Goal: Information Seeking & Learning: Learn about a topic

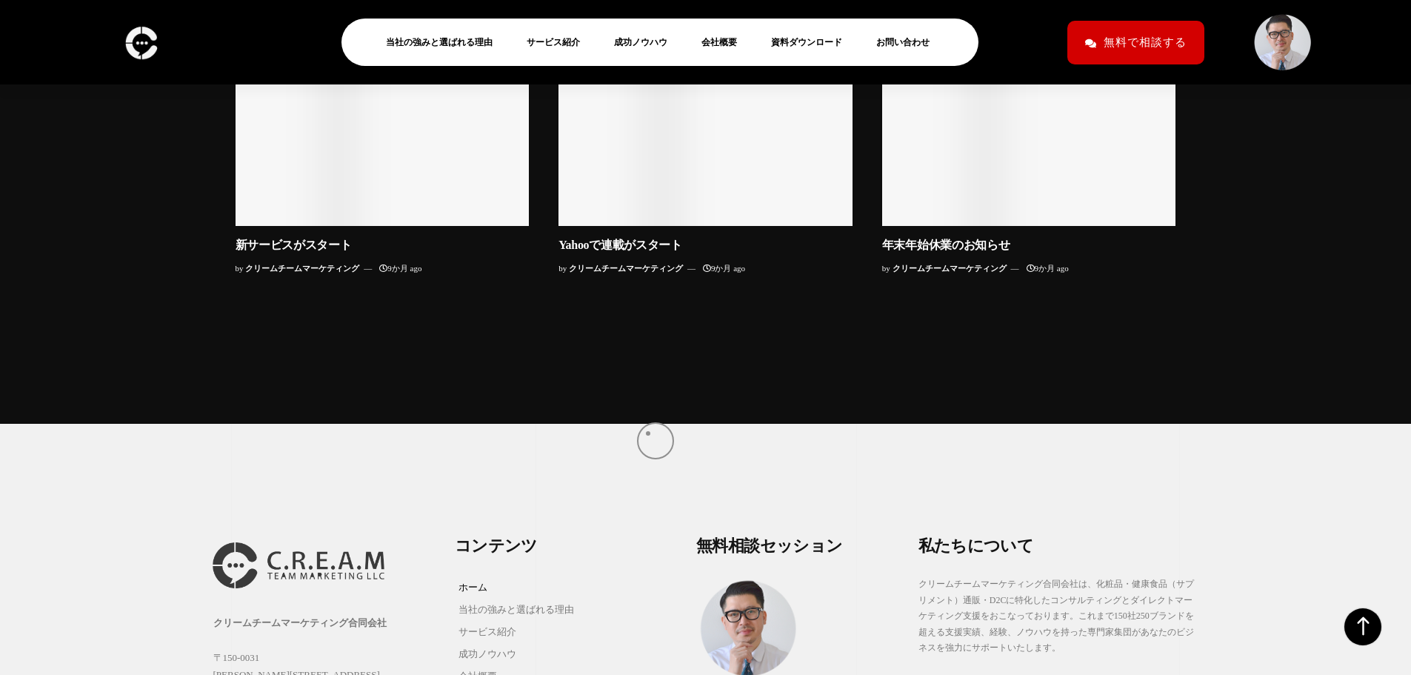
scroll to position [14595, 0]
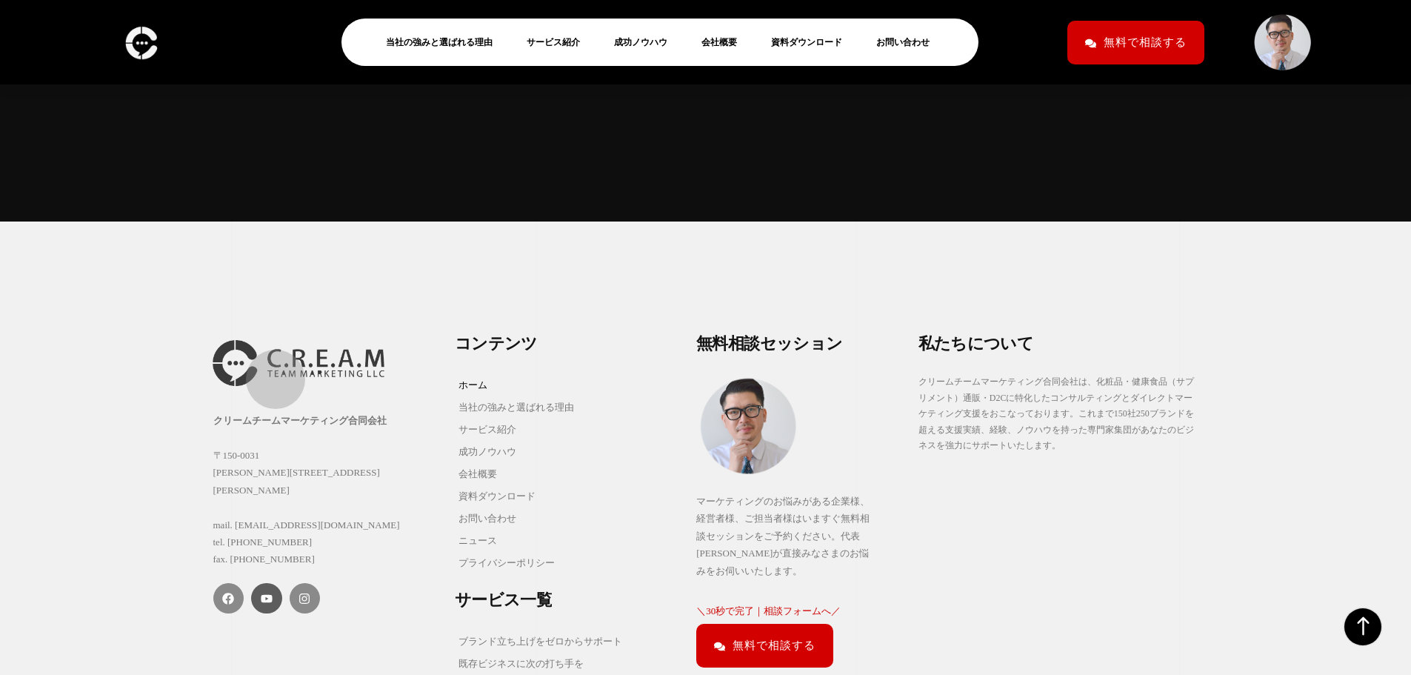
click at [268, 595] on icon at bounding box center [266, 599] width 11 height 8
click at [301, 583] on link "Instagram" at bounding box center [305, 598] width 31 height 31
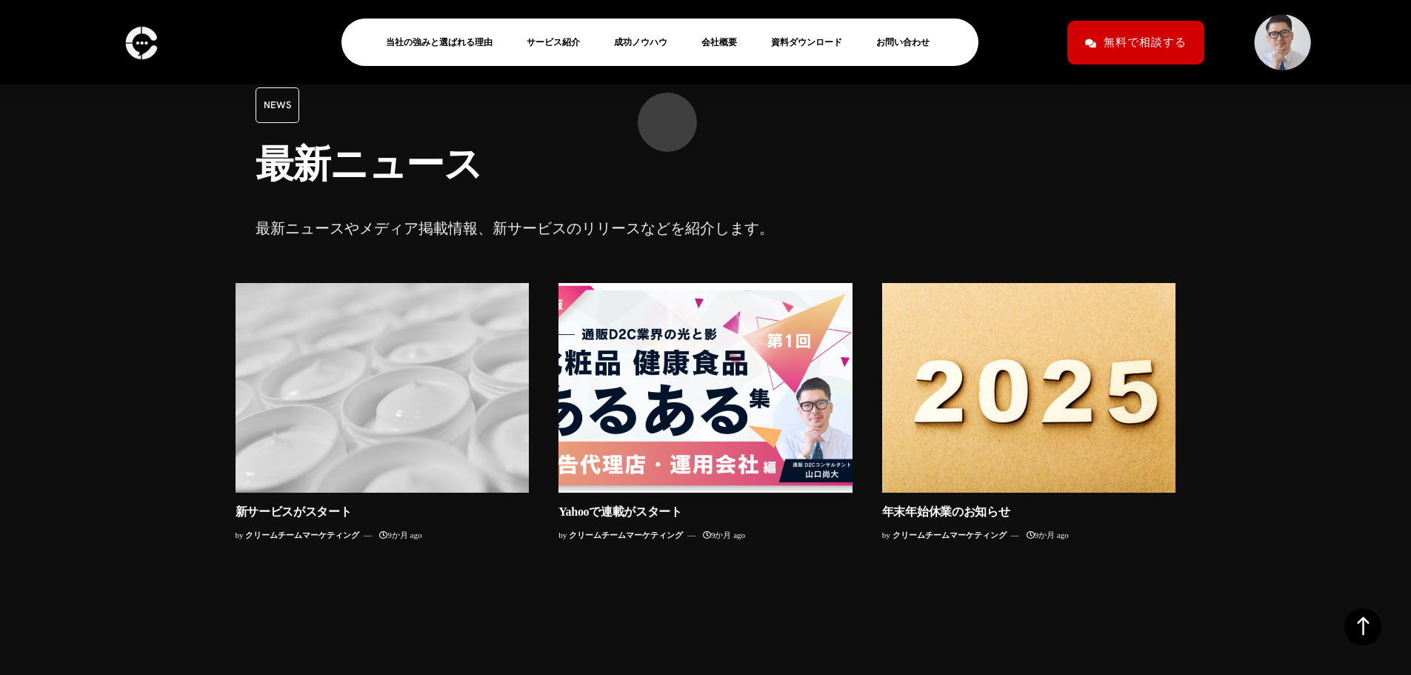
scroll to position [14123, 0]
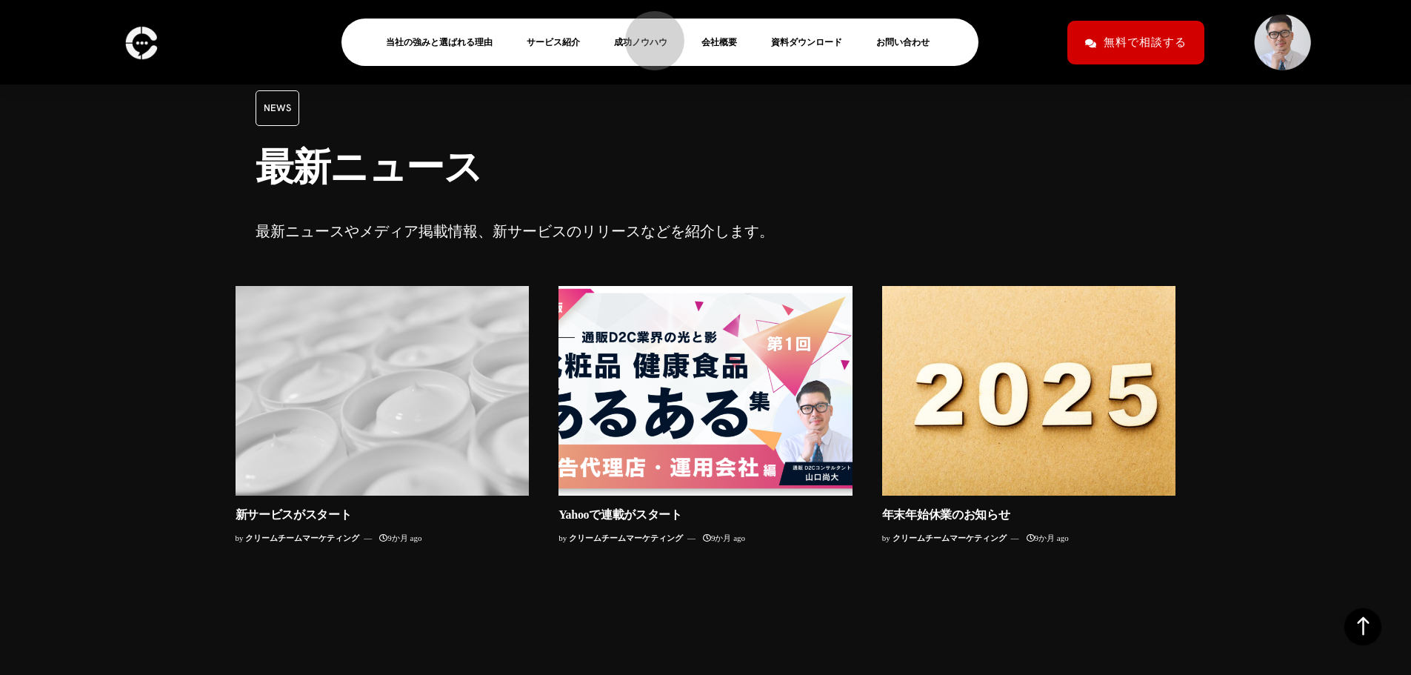
click at [647, 33] on li "成功ノウハウ" at bounding box center [647, 42] width 80 height 33
click at [647, 37] on link "成功ノウハウ" at bounding box center [646, 42] width 65 height 18
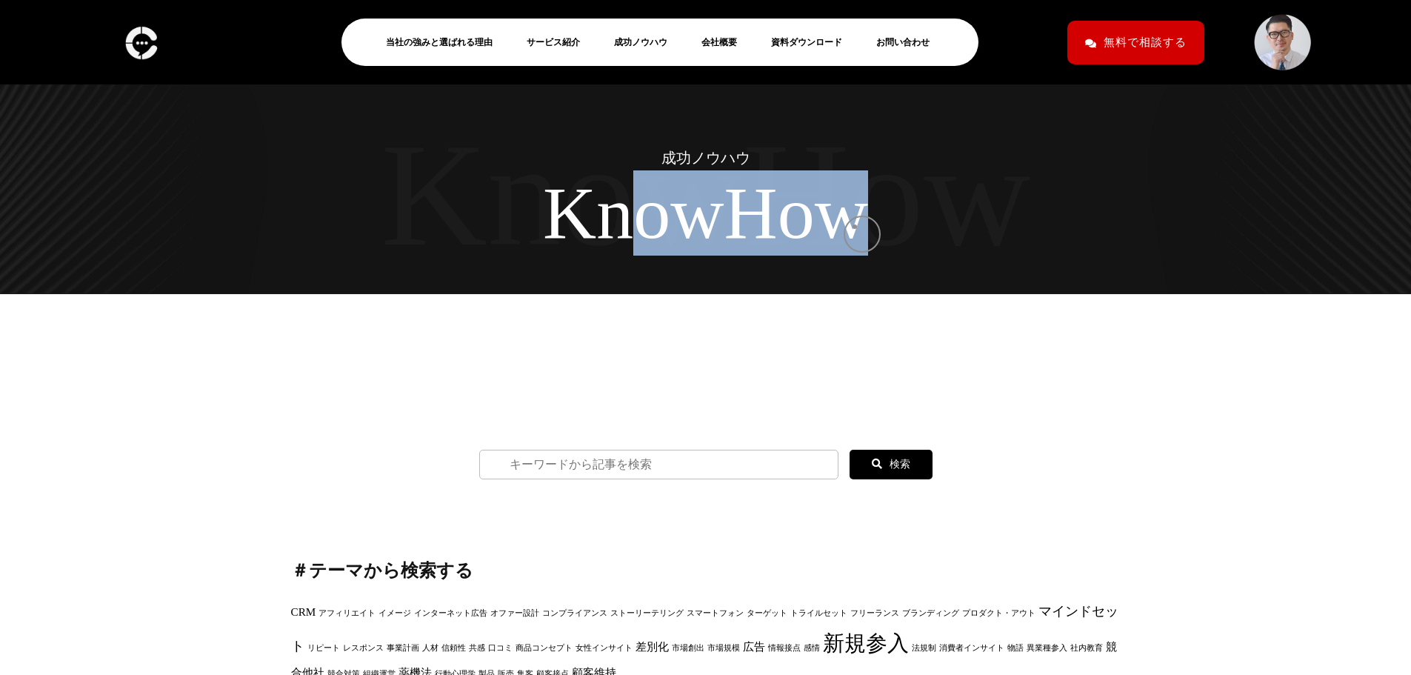
drag, startPoint x: 620, startPoint y: 216, endPoint x: 858, endPoint y: 227, distance: 238.0
click at [858, 227] on h1 "K n o w H o w" at bounding box center [706, 212] width 896 height 85
click at [858, 227] on div "w" at bounding box center [841, 212] width 53 height 85
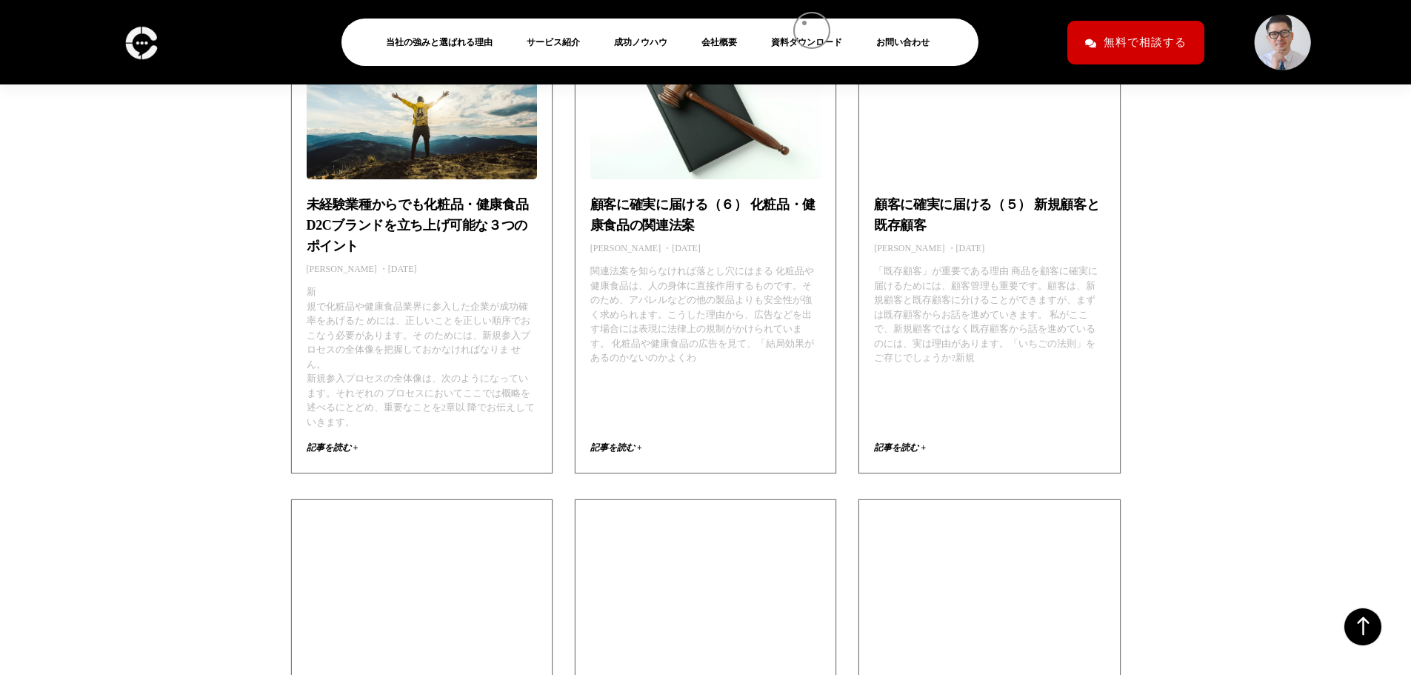
scroll to position [1697, 0]
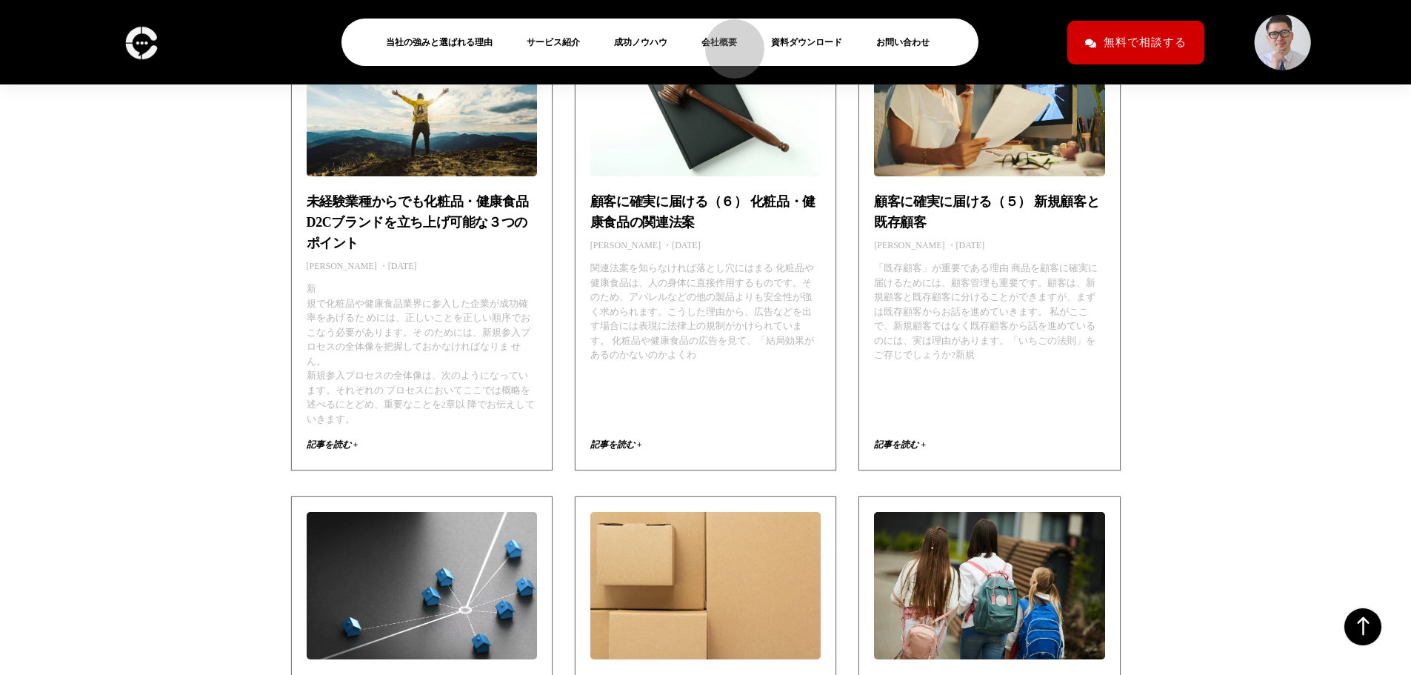
click at [727, 41] on link "会社概要" at bounding box center [724, 42] width 47 height 18
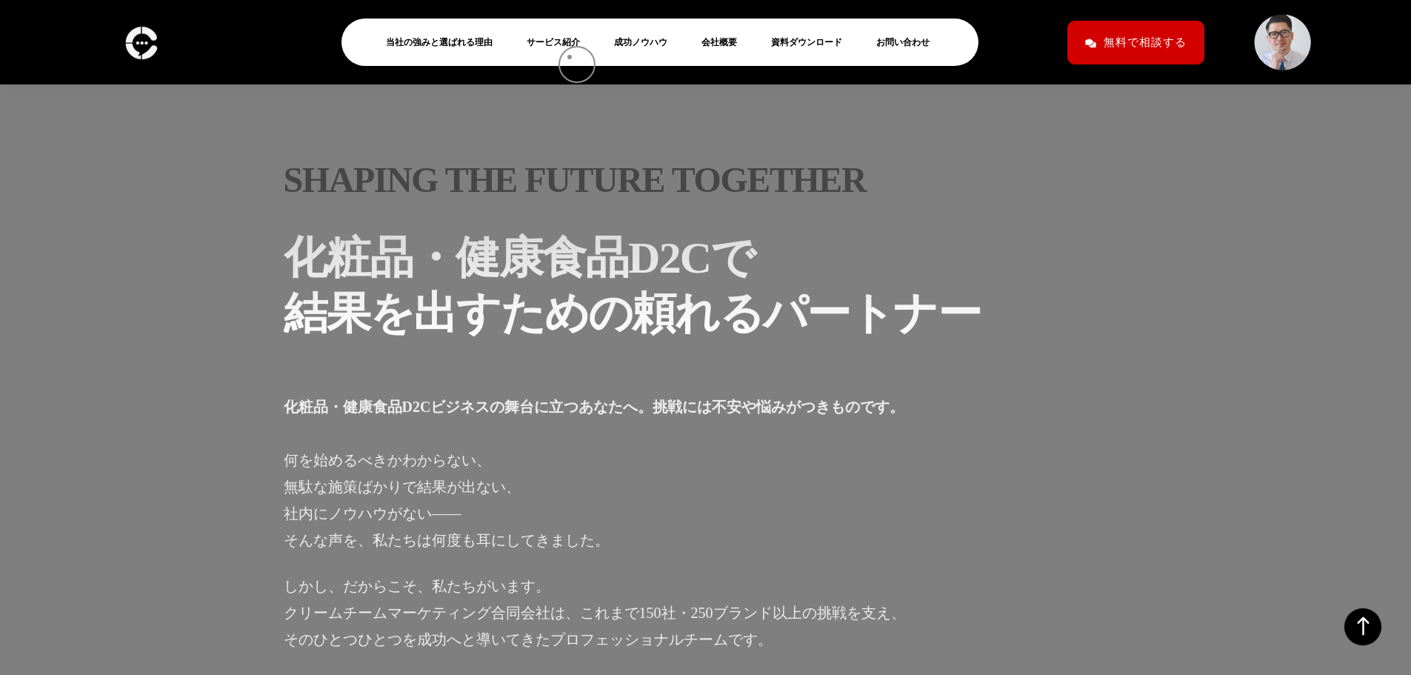
scroll to position [965, 0]
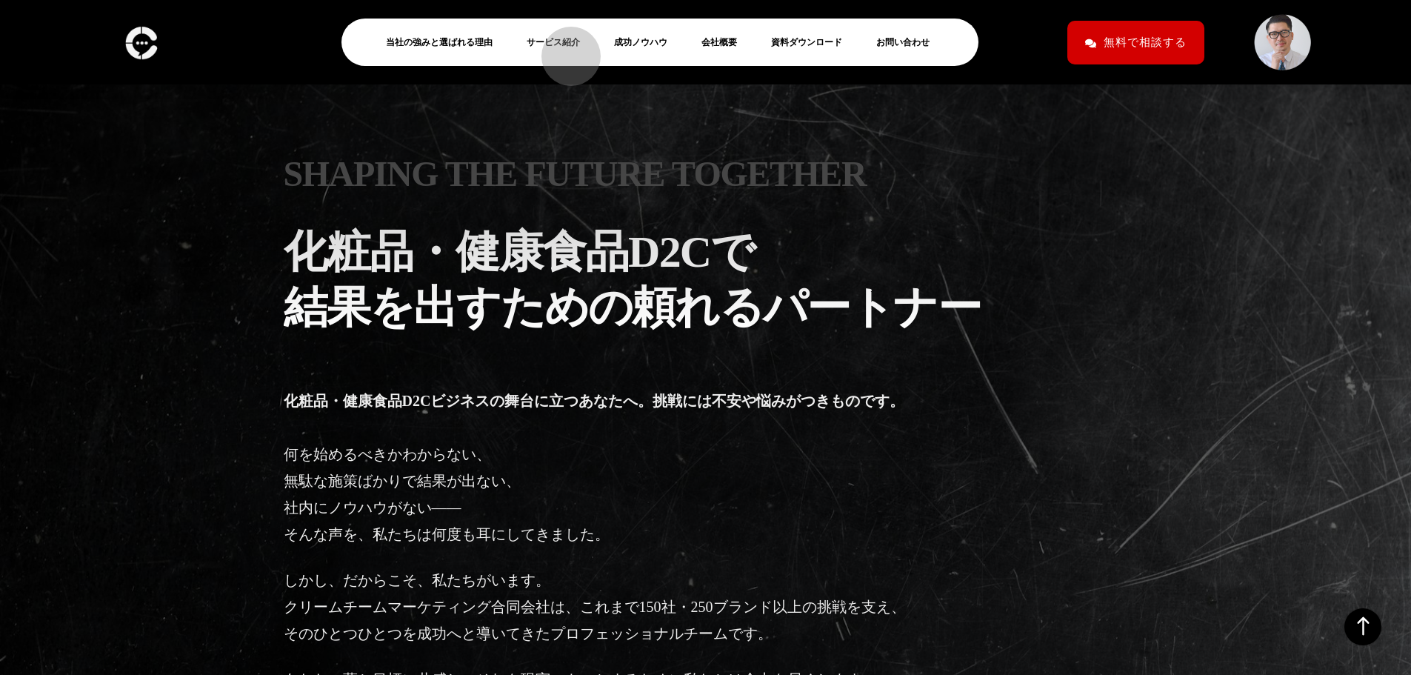
click at [564, 49] on link "サービス紹介" at bounding box center [559, 42] width 65 height 18
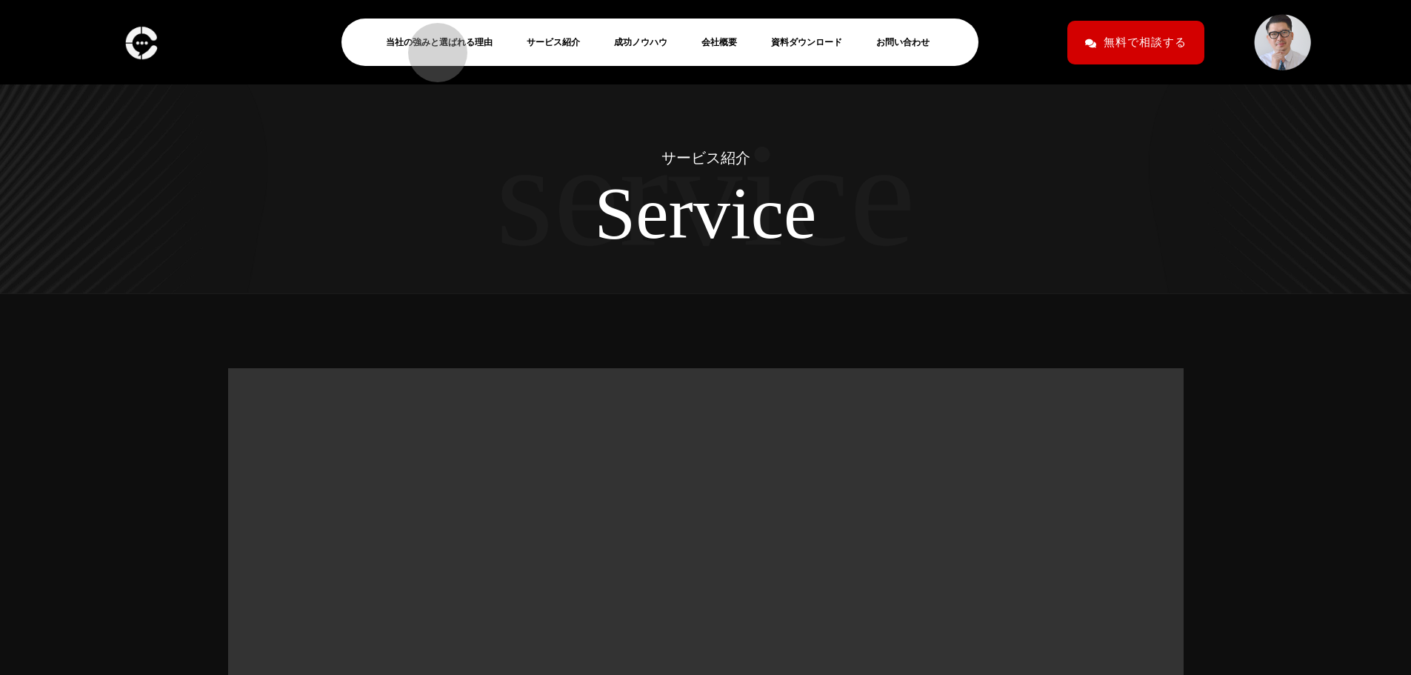
click at [430, 45] on link "当社の強みと選ばれる理由" at bounding box center [445, 42] width 119 height 18
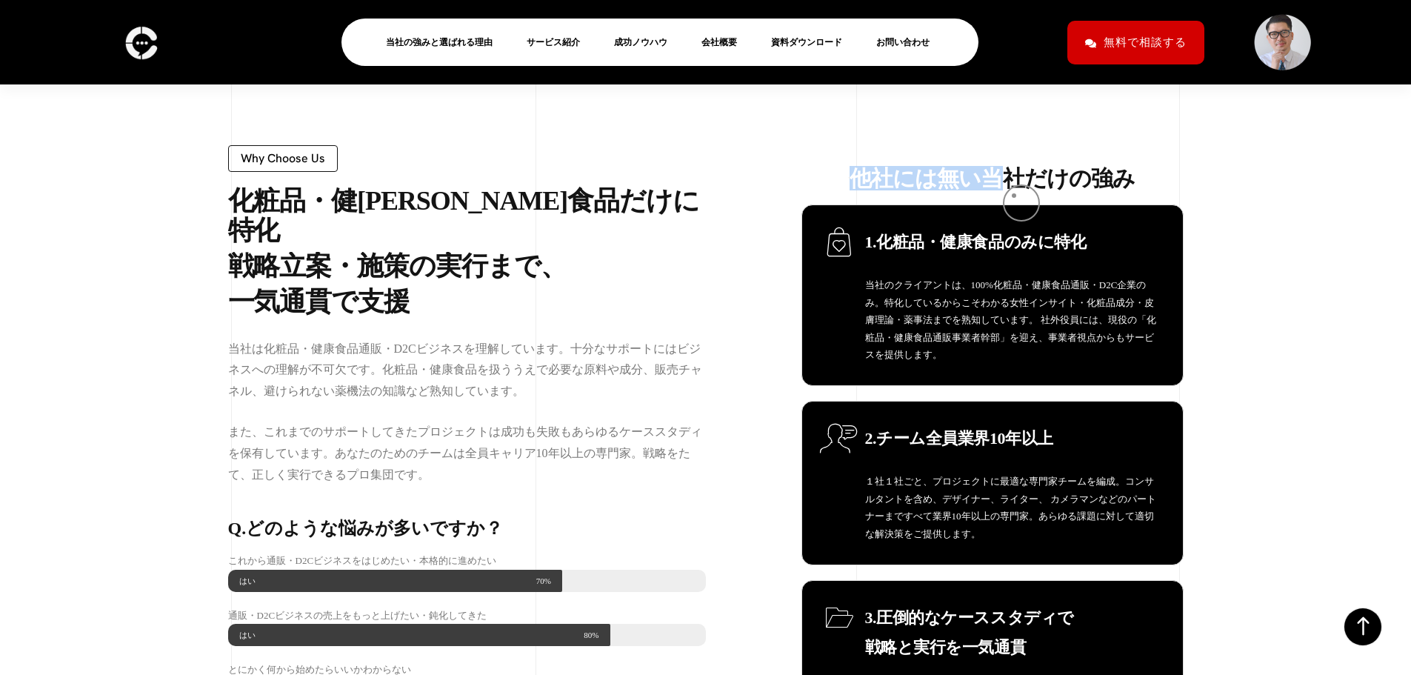
drag, startPoint x: 845, startPoint y: 194, endPoint x: 1014, endPoint y: 196, distance: 168.9
click at [1014, 190] on h2 "他社には無い当社だけの強み" at bounding box center [992, 178] width 382 height 22
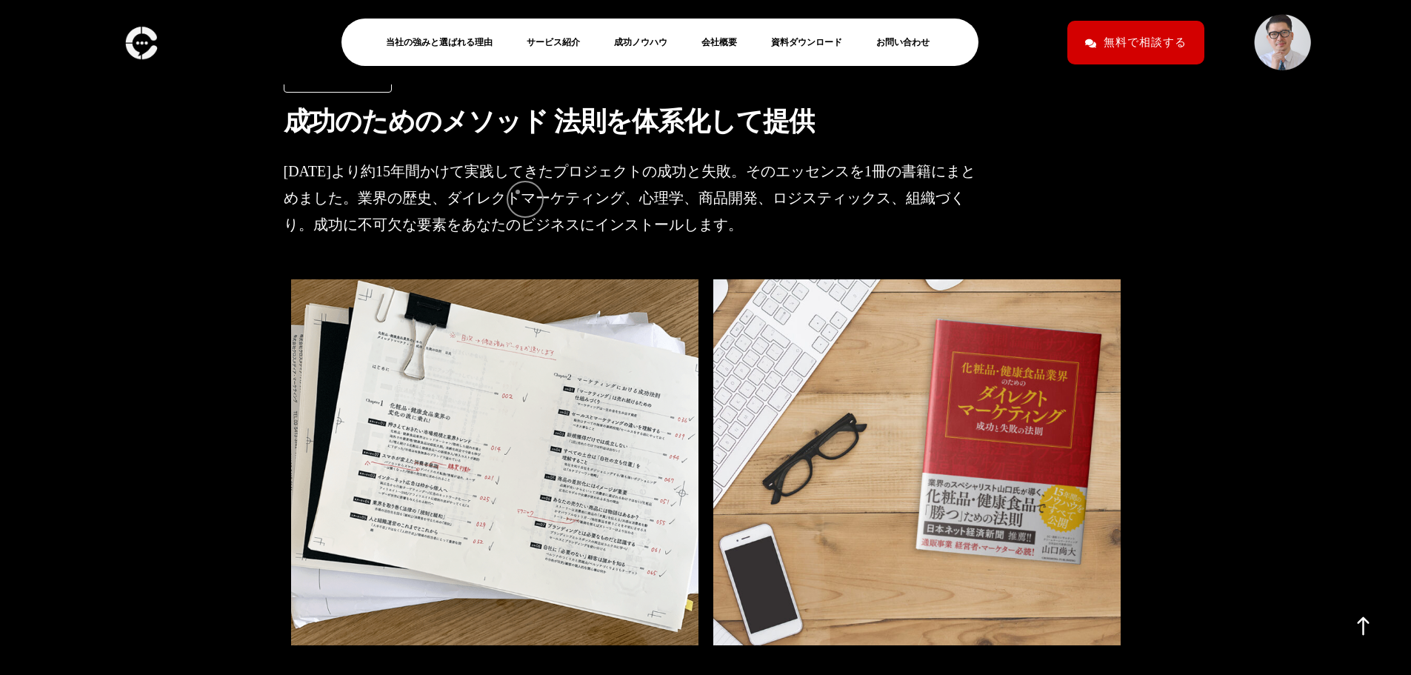
scroll to position [1926, 0]
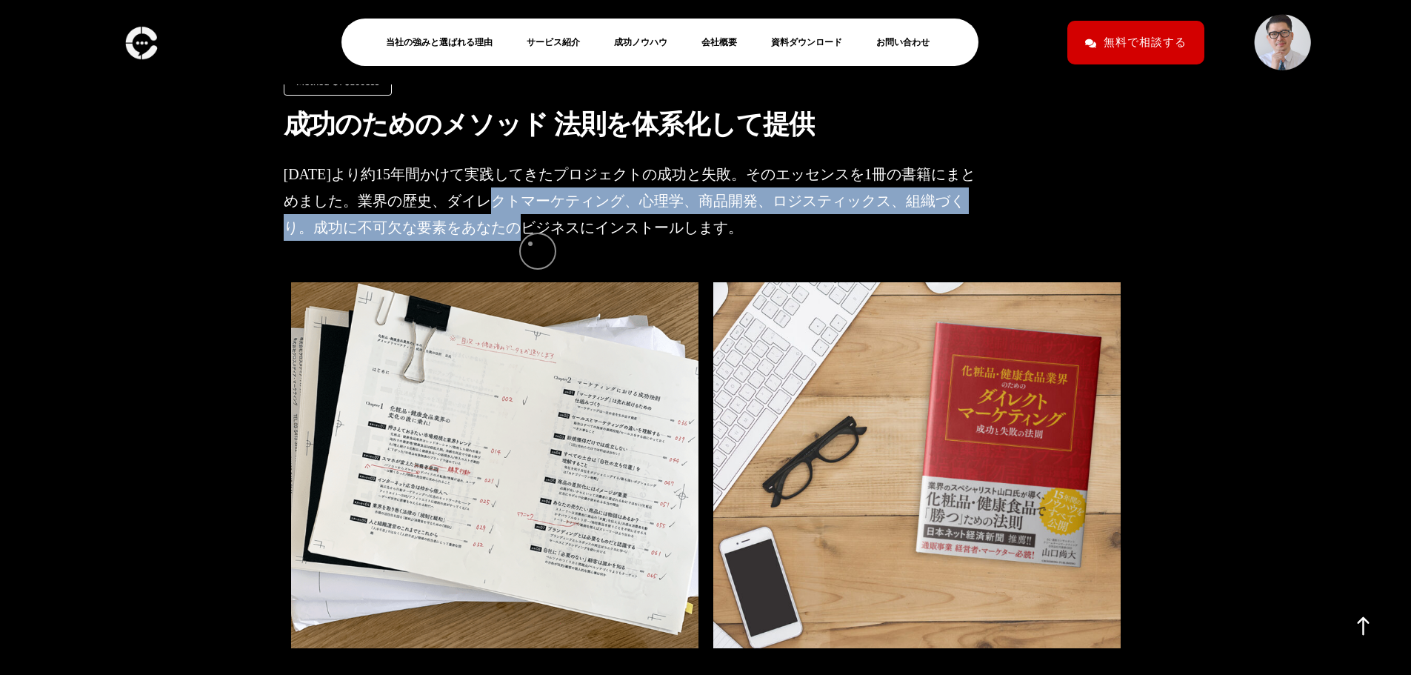
drag, startPoint x: 518, startPoint y: 207, endPoint x: 532, endPoint y: 249, distance: 44.5
click at [532, 241] on p "2006年より約15年間かけて実践してきたプロジェクトの成功と失敗。そのエッセンスを1冊の書籍にまとめました。業界の歴史、ダイレクトマーケティング、心理学、商…" at bounding box center [632, 201] width 696 height 80
click at [542, 225] on p "2006年より約15年間かけて実践してきたプロジェクトの成功と失敗。そのエッセンスを1冊の書籍にまとめました。業界の歴史、ダイレクトマーケティング、心理学、商…" at bounding box center [632, 201] width 696 height 80
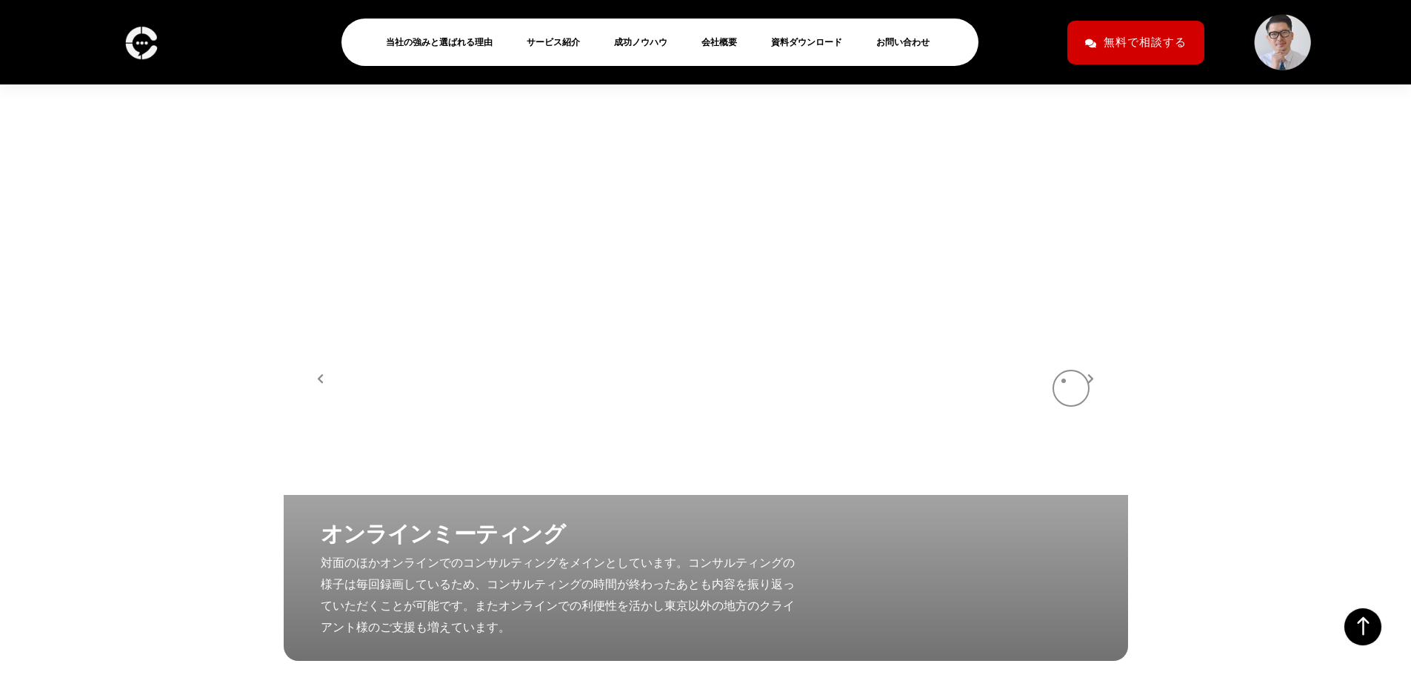
scroll to position [2963, 0]
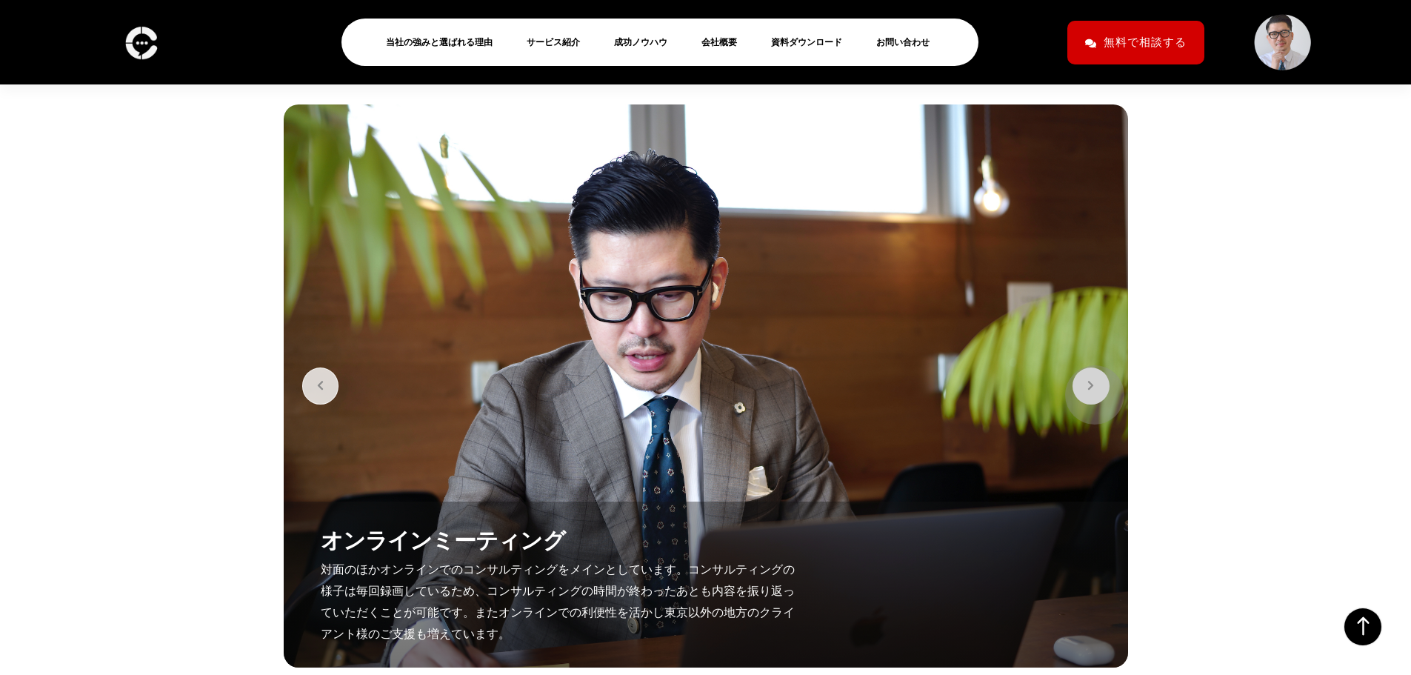
click at [1087, 387] on button "button" at bounding box center [1090, 385] width 37 height 37
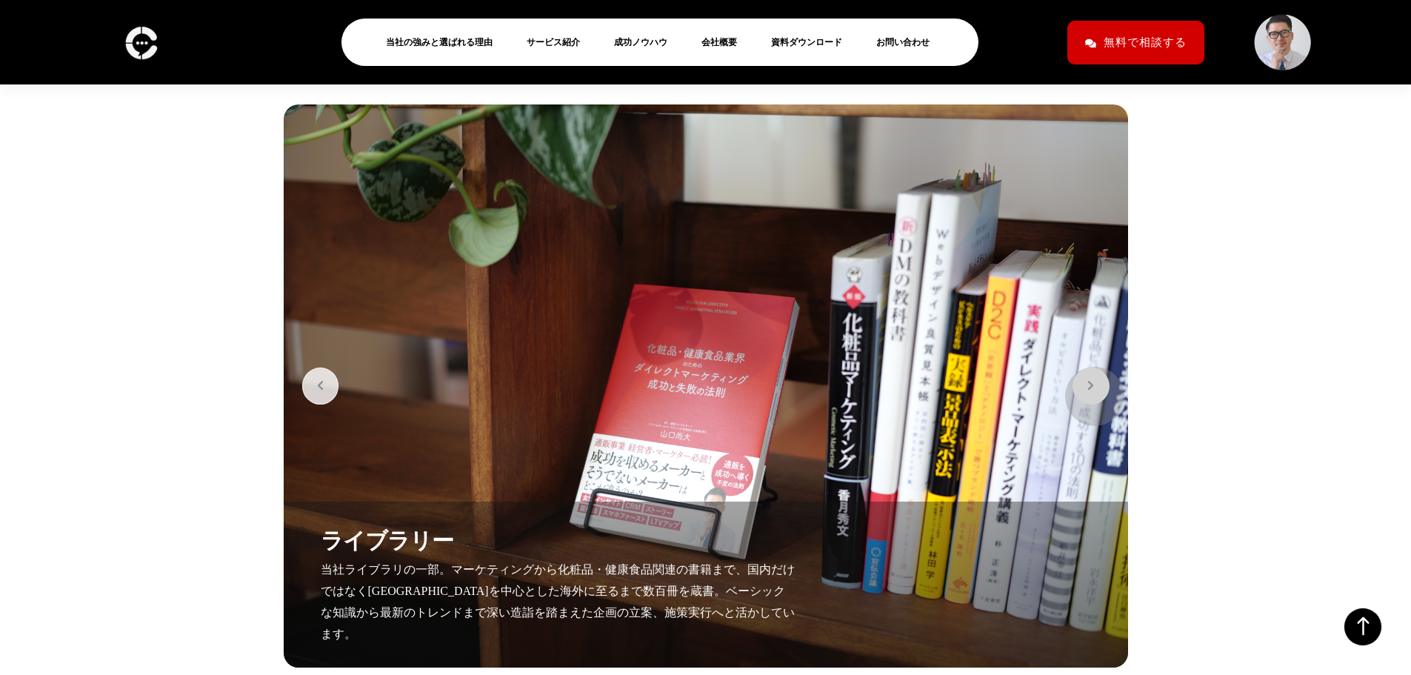
click at [1087, 389] on button "button" at bounding box center [1090, 385] width 37 height 37
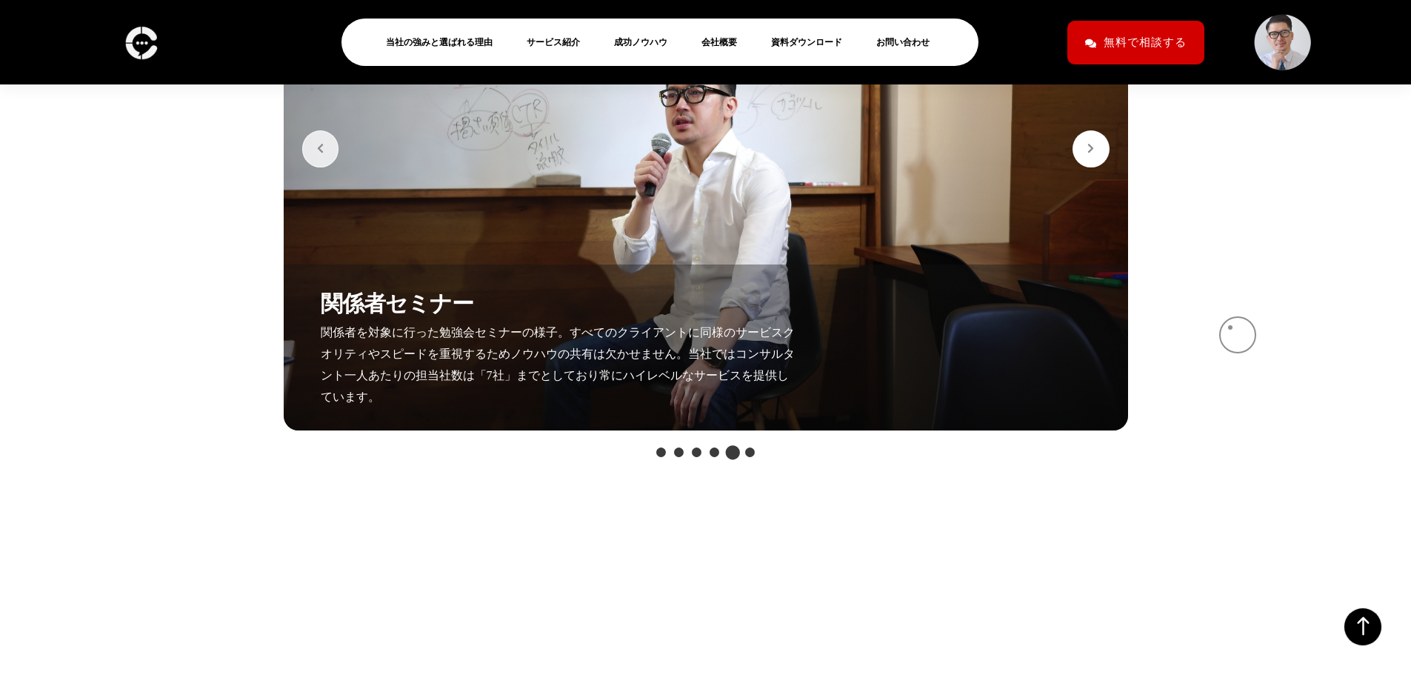
scroll to position [3870, 0]
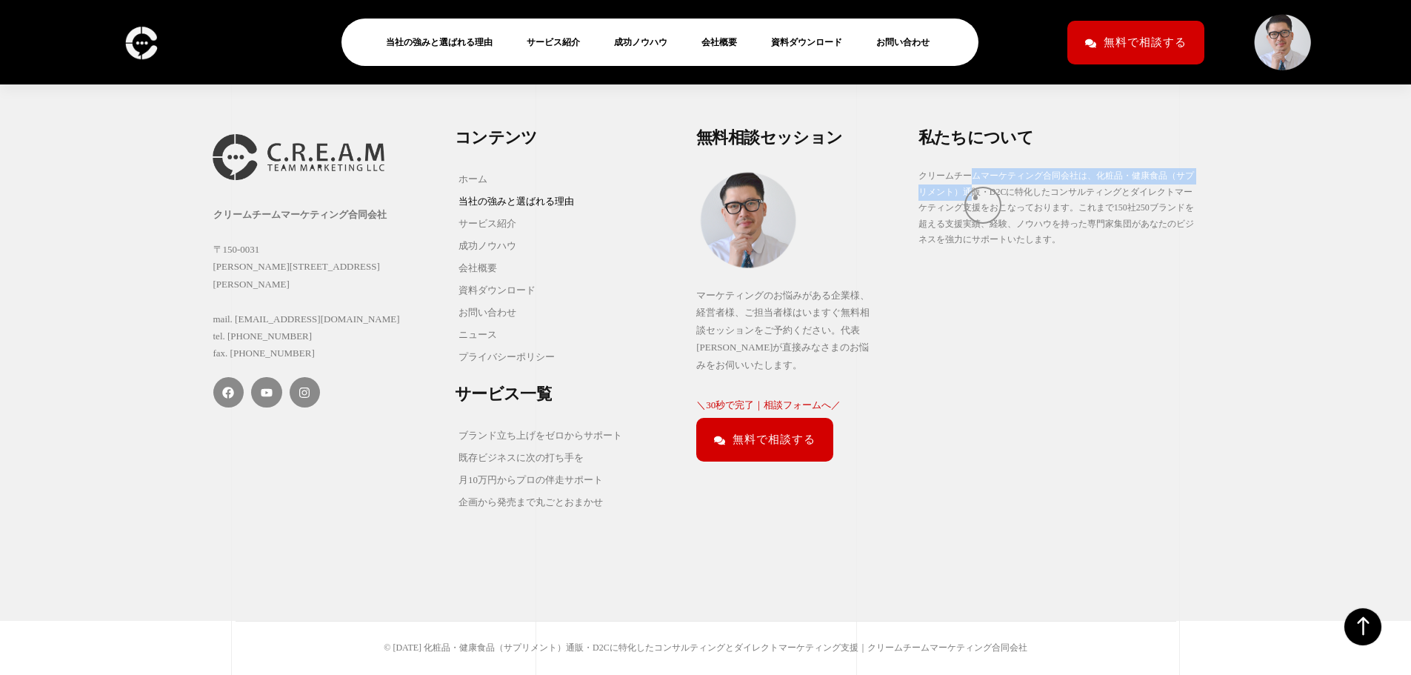
drag, startPoint x: 974, startPoint y: 179, endPoint x: 976, endPoint y: 205, distance: 26.8
click at [976, 204] on p "クリームチームマーケティング合同会社は、化粧品・健康食品（サプリメント）通販・D2Cに特化したコンサルティングとダイレクトマーケティング支援をおこなっておりま…" at bounding box center [1058, 208] width 280 height 80
click at [982, 219] on p "クリームチームマーケティング合同会社は、化粧品・健康食品（サプリメント）通販・D2Cに特化したコンサルティングとダイレクトマーケティング支援をおこなっておりま…" at bounding box center [1058, 208] width 280 height 80
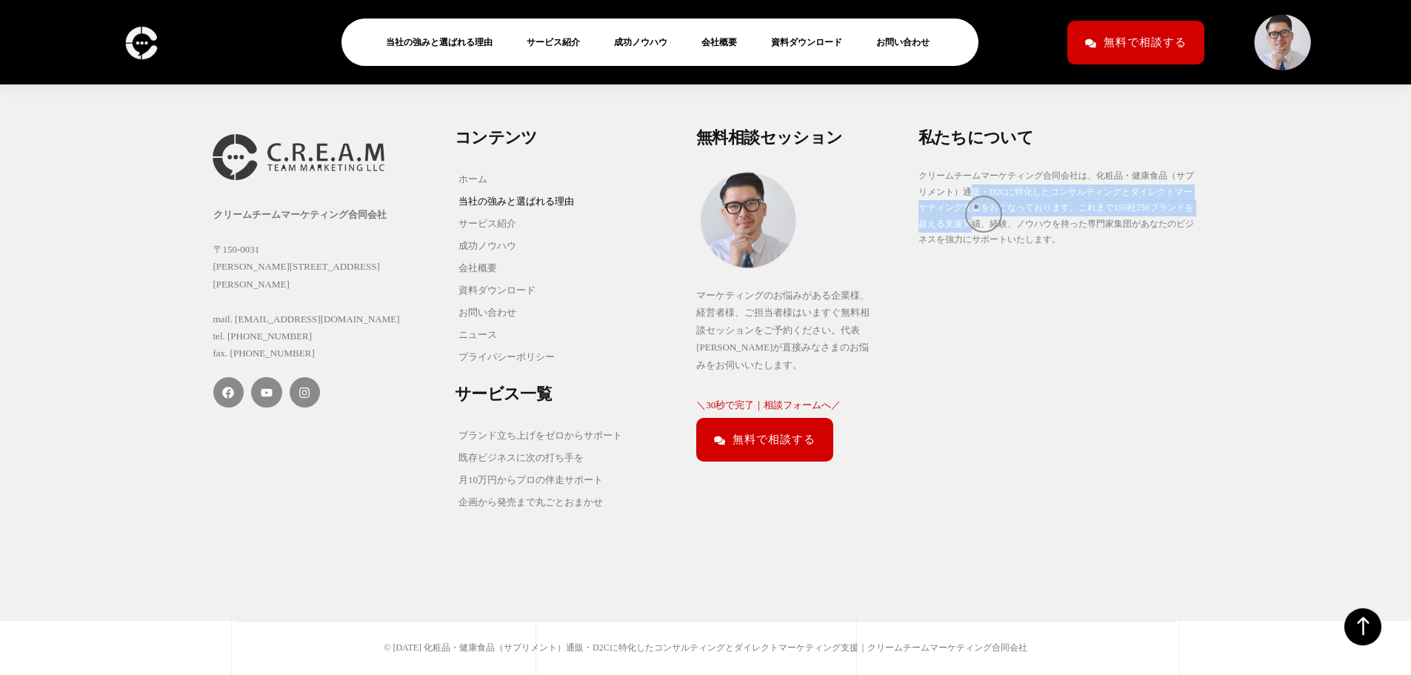
drag, startPoint x: 972, startPoint y: 196, endPoint x: 979, endPoint y: 222, distance: 27.5
click at [979, 220] on p "クリームチームマーケティング合同会社は、化粧品・健康食品（サプリメント）通販・D2Cに特化したコンサルティングとダイレクトマーケティング支援をおこなっておりま…" at bounding box center [1058, 208] width 280 height 80
drag, startPoint x: 984, startPoint y: 232, endPoint x: 970, endPoint y: 205, distance: 29.8
click at [984, 231] on p "クリームチームマーケティング合同会社は、化粧品・健康食品（サプリメント）通販・D2Cに特化したコンサルティングとダイレクトマーケティング支援をおこなっておりま…" at bounding box center [1058, 208] width 280 height 80
click at [969, 196] on p "クリームチームマーケティング合同会社は、化粧品・健康食品（サプリメント）通販・D2Cに特化したコンサルティングとダイレクトマーケティング支援をおこなっておりま…" at bounding box center [1058, 208] width 280 height 80
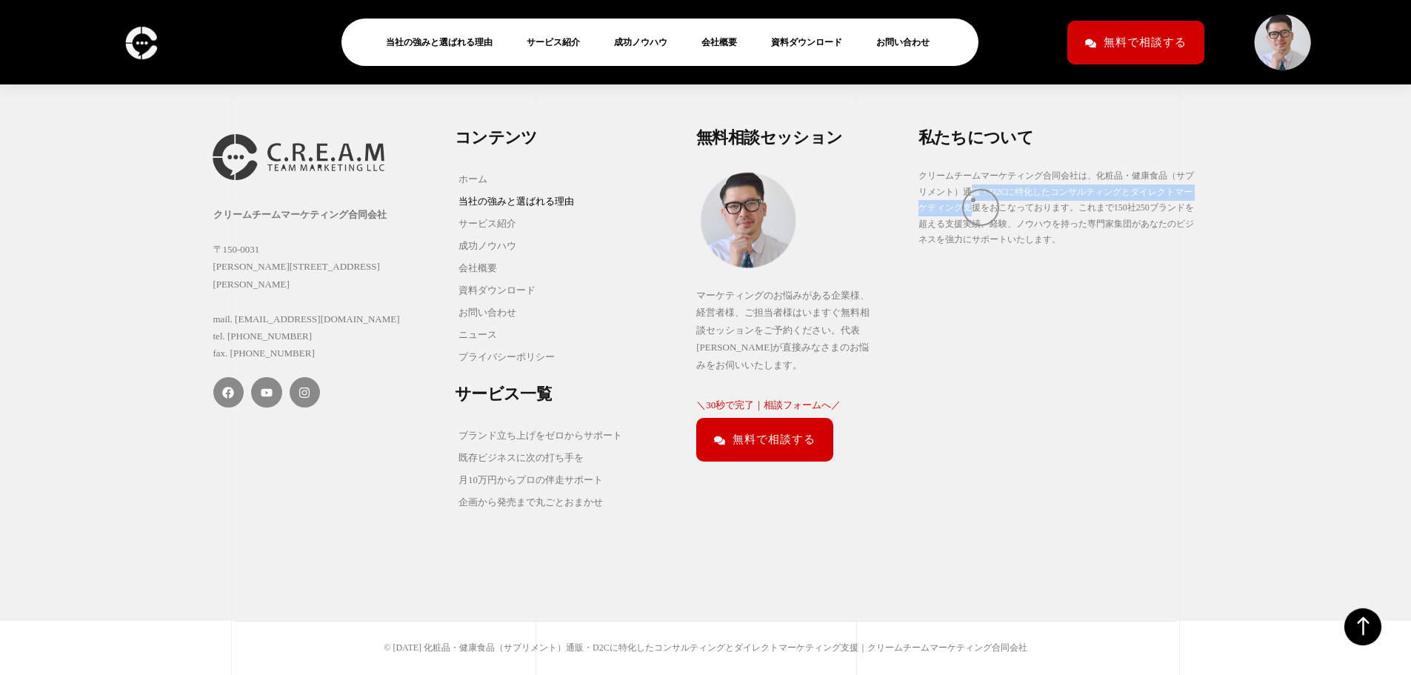
drag, startPoint x: 972, startPoint y: 193, endPoint x: 975, endPoint y: 210, distance: 16.6
click at [974, 204] on p "クリームチームマーケティング合同会社は、化粧品・健康食品（サプリメント）通販・D2Cに特化したコンサルティングとダイレクトマーケティング支援をおこなっておりま…" at bounding box center [1058, 208] width 280 height 80
click at [986, 230] on p "クリームチームマーケティング合同会社は、化粧品・健康食品（サプリメント）通販・D2Cに特化したコンサルティングとダイレクトマーケティング支援をおこなっておりま…" at bounding box center [1058, 208] width 280 height 80
click at [448, 40] on link "当社の強みと選ばれる理由" at bounding box center [445, 42] width 119 height 18
click at [444, 40] on link "当社の強みと選ばれる理由" at bounding box center [445, 42] width 119 height 18
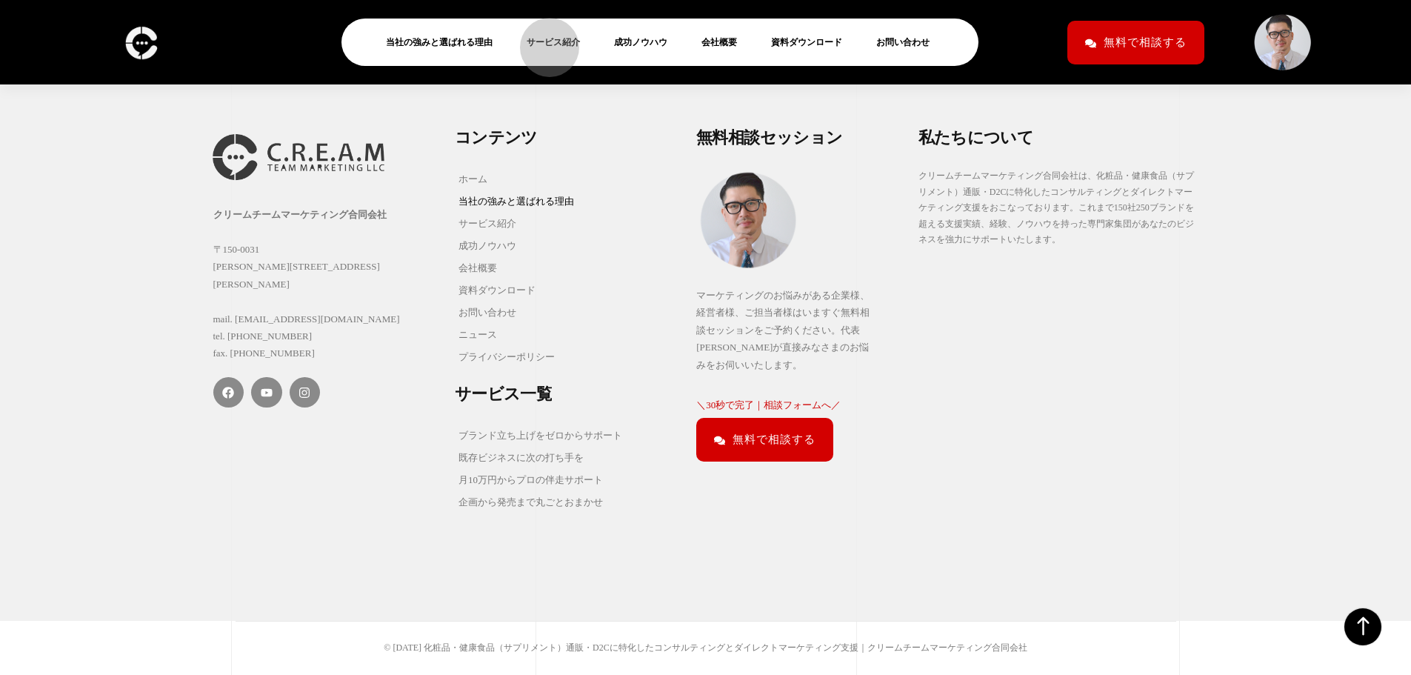
click at [542, 40] on link "サービス紹介" at bounding box center [559, 42] width 65 height 18
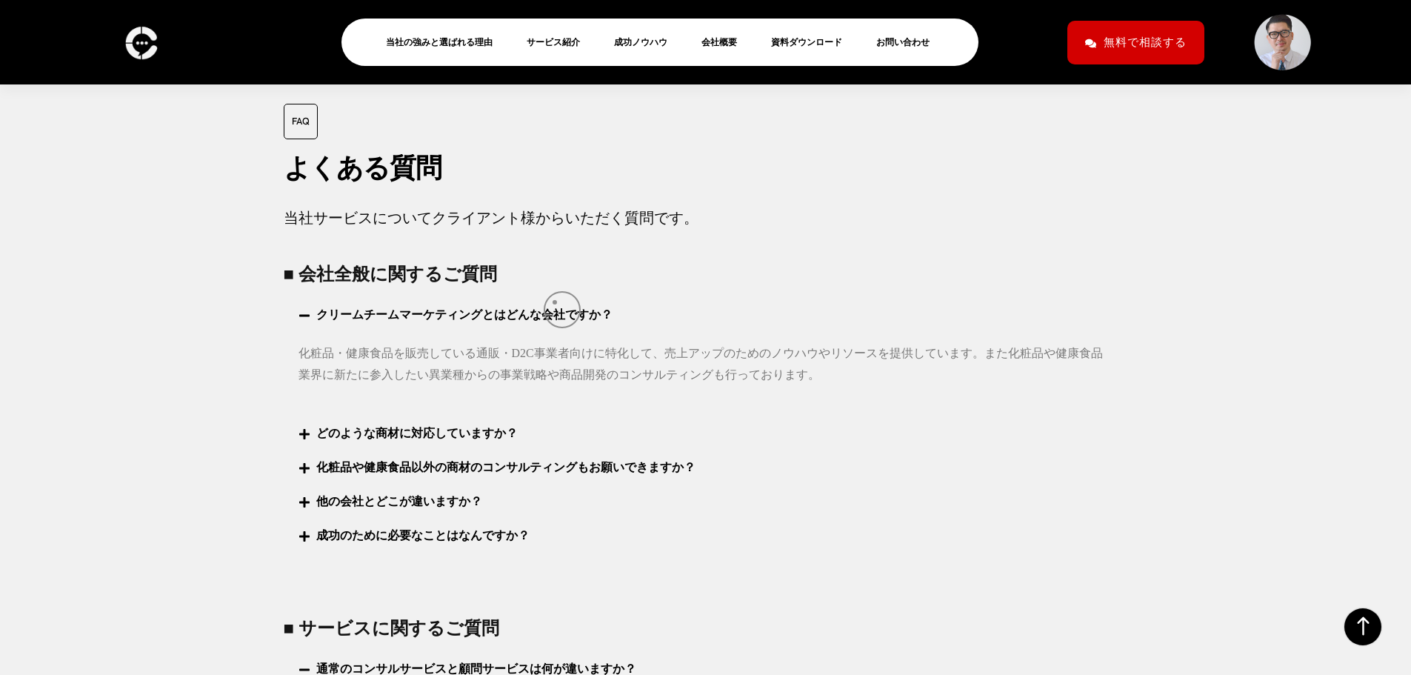
scroll to position [5539, 0]
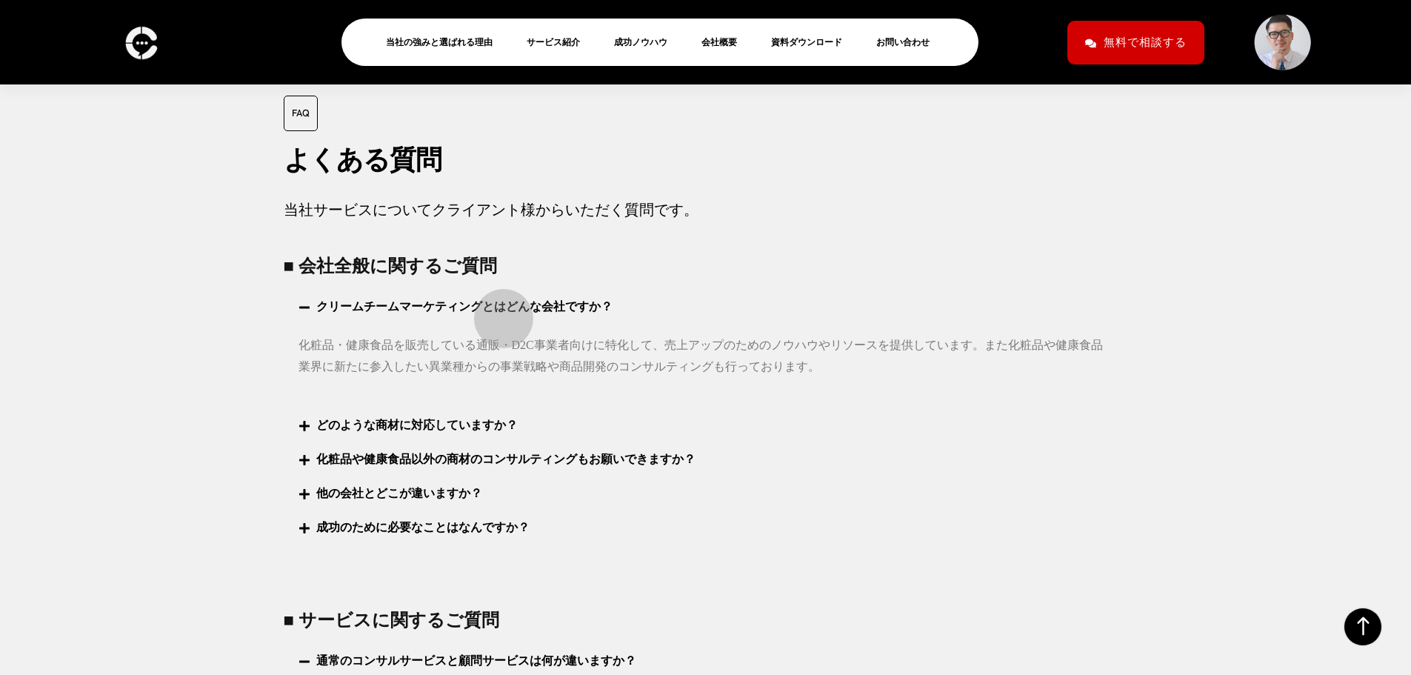
click at [496, 311] on link "クリームチームマーケティングとはどんな会社ですか？" at bounding box center [464, 306] width 296 height 13
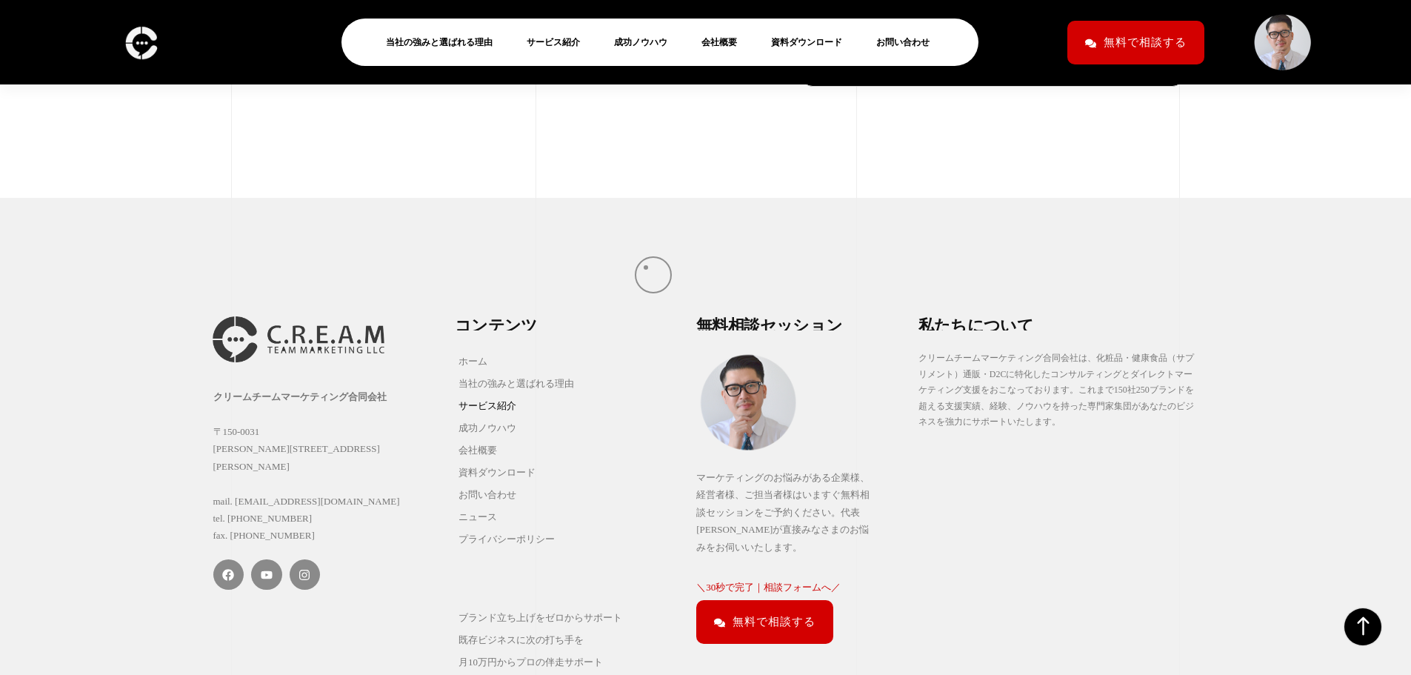
scroll to position [7366, 0]
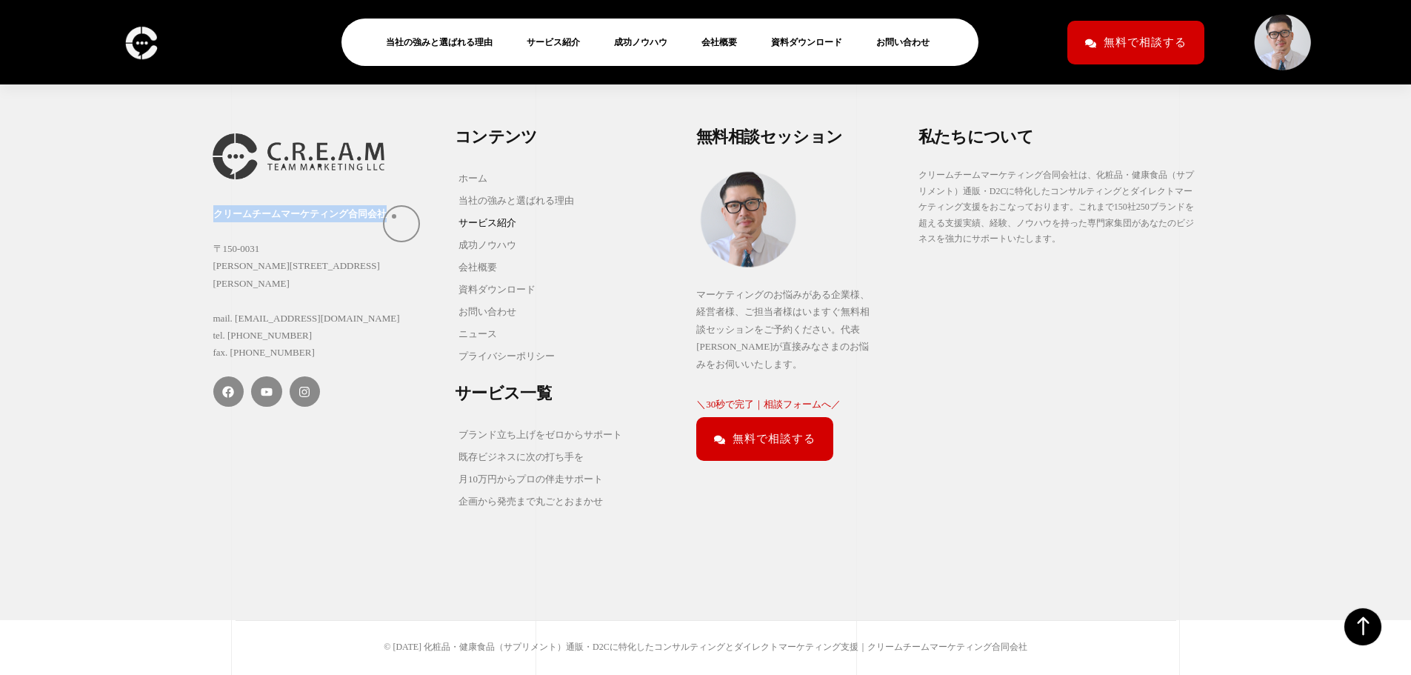
drag, startPoint x: 215, startPoint y: 218, endPoint x: 395, endPoint y: 216, distance: 180.0
click at [395, 216] on div "クリームチームマーケティング合同会社 〒150-0031 東京都渋谷区桜丘町15-14 フジビル40 7F mail. info@creamteam.jp t…" at bounding box center [326, 284] width 227 height 156
copy strong "クリームチームマーケティング合同会社"
